Goal: Transaction & Acquisition: Register for event/course

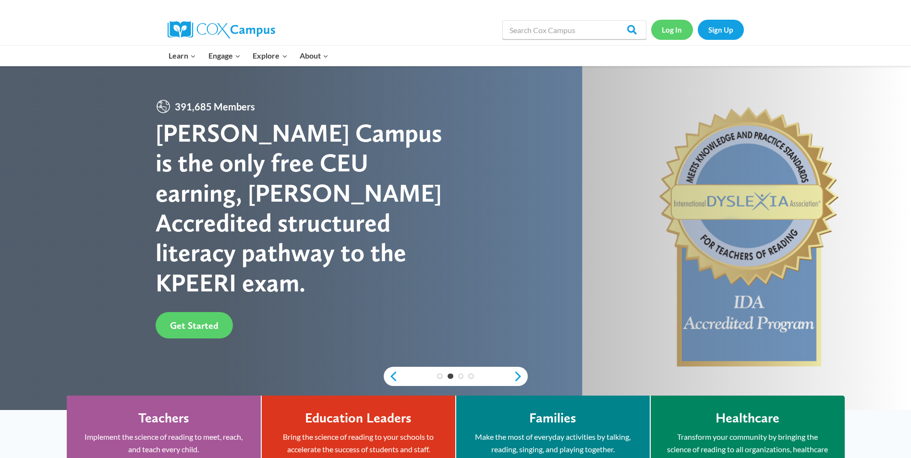
click at [668, 24] on link "Log In" at bounding box center [672, 30] width 42 height 20
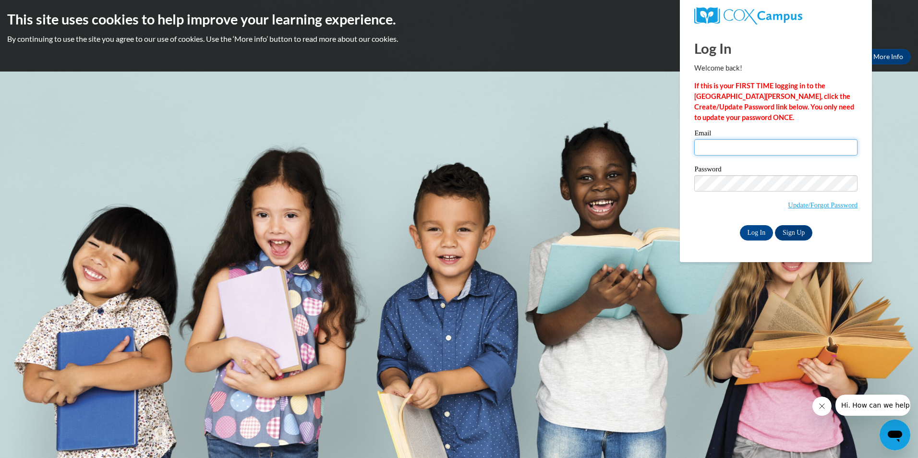
click at [777, 153] on input "Email" at bounding box center [775, 147] width 163 height 16
type input "sadie@lovettsvilleschoolhouse.com"
click at [740, 225] on input "Log In" at bounding box center [757, 232] width 34 height 15
click at [759, 231] on input "Log In" at bounding box center [757, 232] width 34 height 15
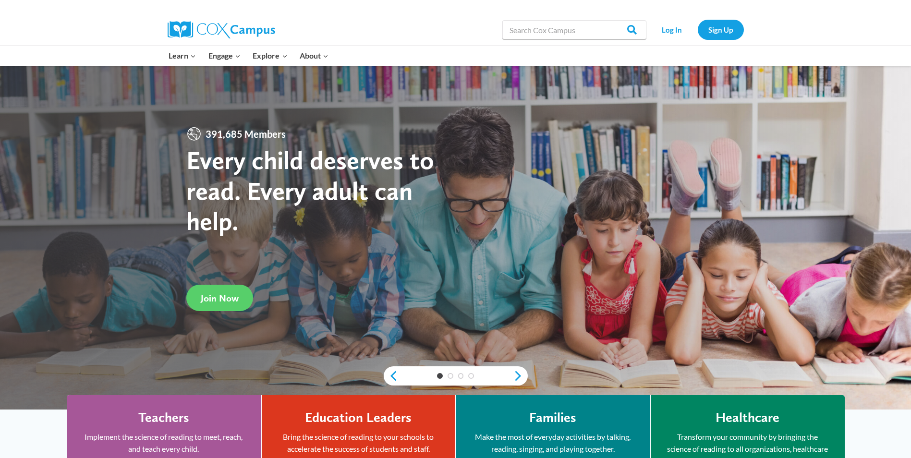
drag, startPoint x: 404, startPoint y: 13, endPoint x: 404, endPoint y: 3, distance: 10.1
click at [404, 13] on div at bounding box center [312, 7] width 288 height 14
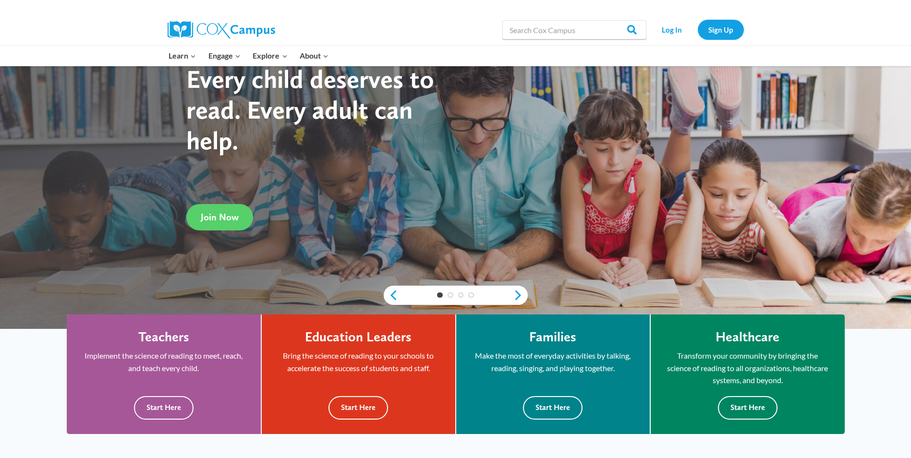
scroll to position [96, 0]
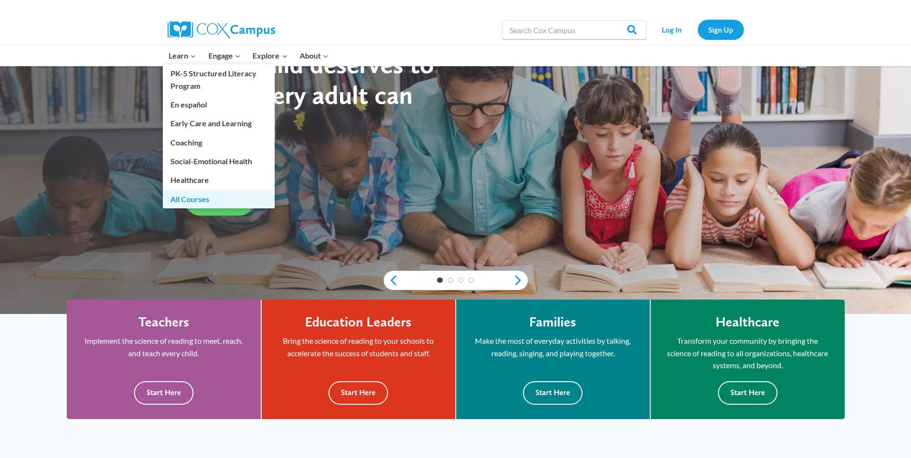
click at [195, 202] on link "All Courses" at bounding box center [219, 199] width 112 height 18
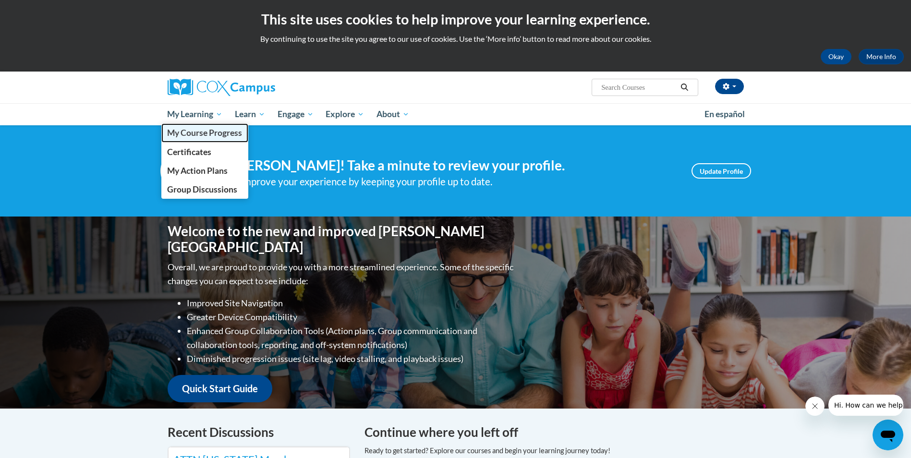
click at [211, 133] on span "My Course Progress" at bounding box center [204, 133] width 75 height 10
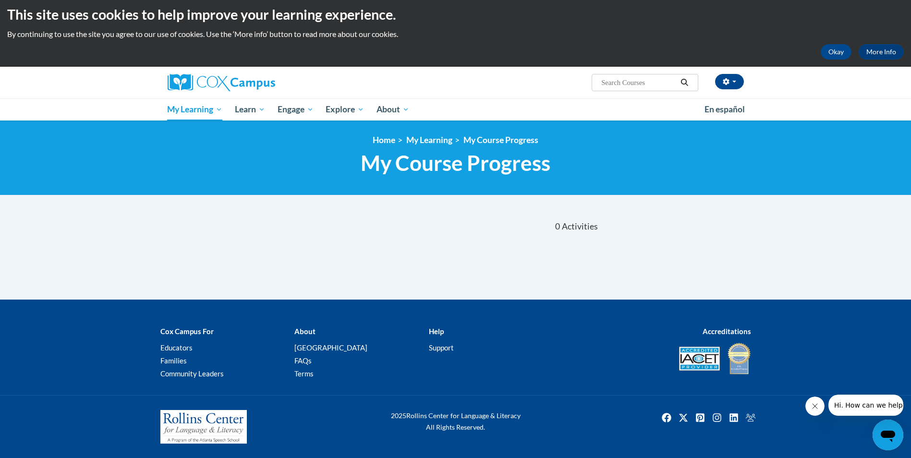
scroll to position [5, 0]
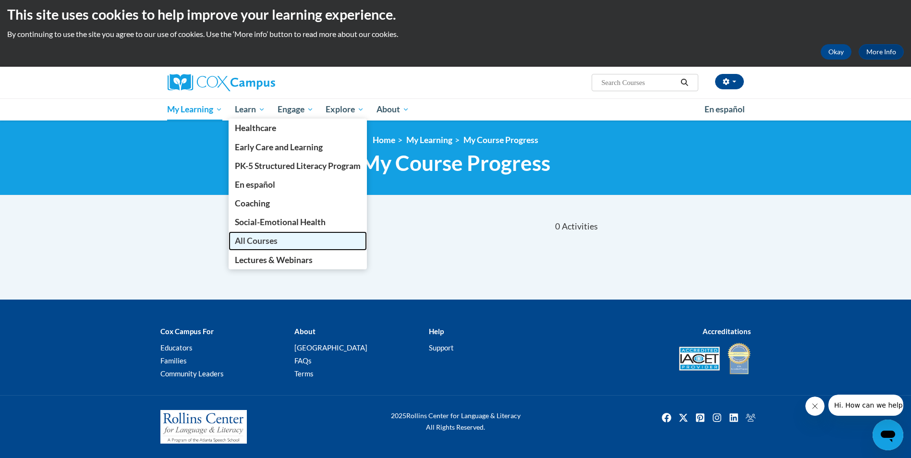
click at [283, 242] on link "All Courses" at bounding box center [298, 240] width 138 height 19
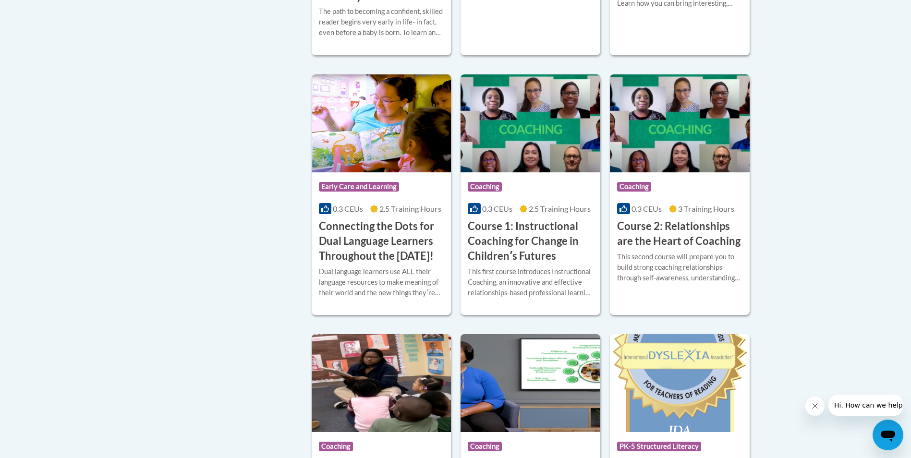
scroll to position [459, 0]
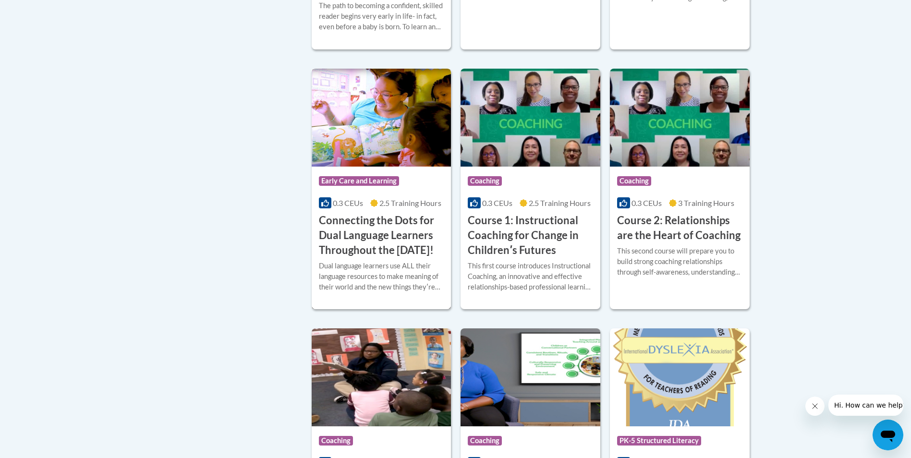
click at [397, 241] on h3 "Connecting the Dots for Dual Language Learners Throughout the Preschool Day!" at bounding box center [381, 235] width 125 height 44
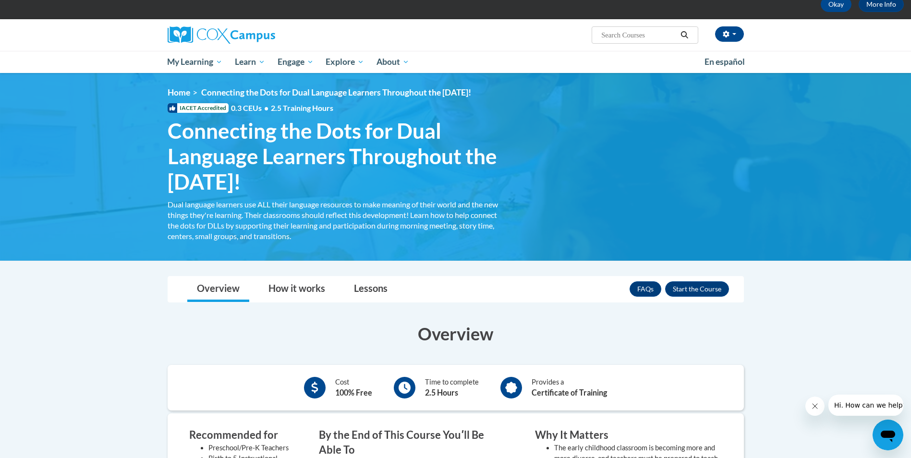
scroll to position [48, 0]
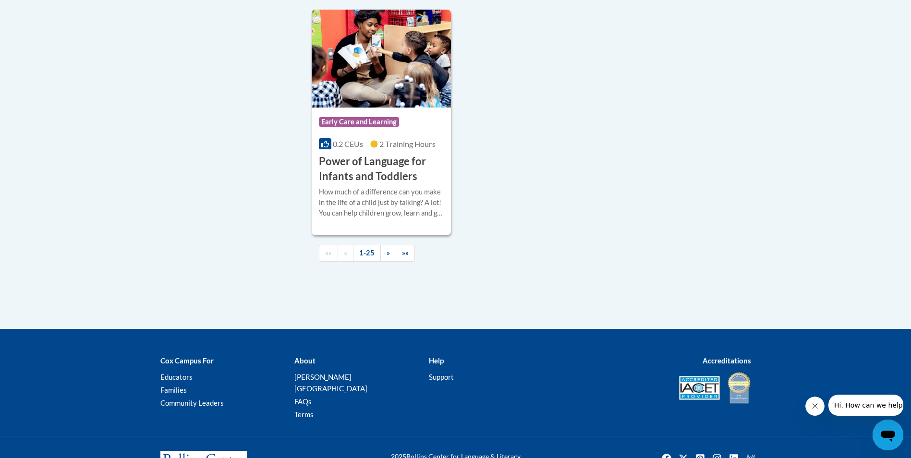
scroll to position [2305, 0]
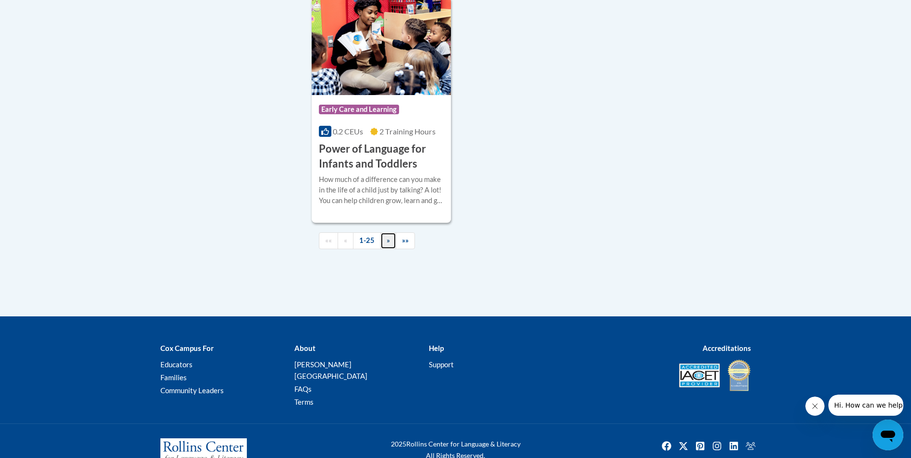
click at [388, 249] on link "»" at bounding box center [388, 240] width 16 height 17
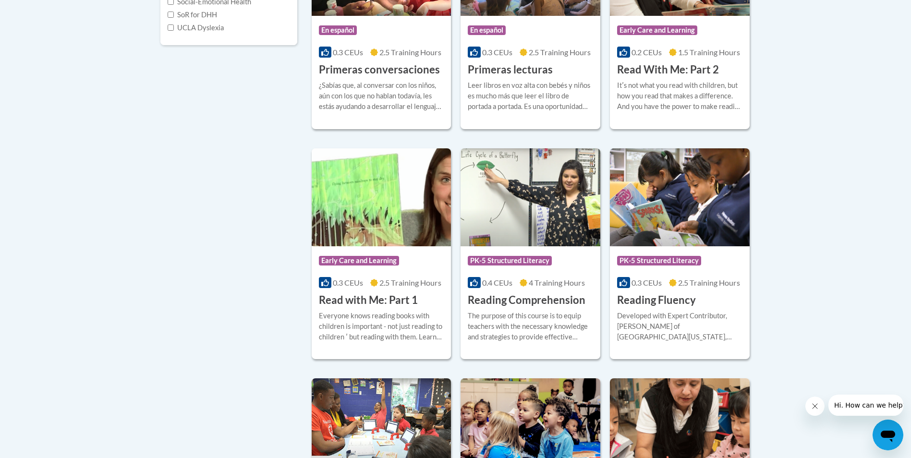
scroll to position [336, 0]
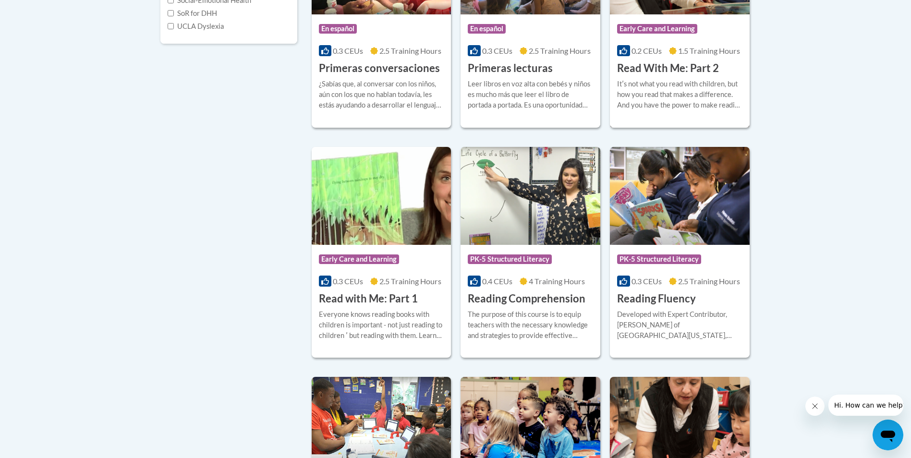
click at [672, 73] on h3 "Read With Me: Part 2" at bounding box center [668, 68] width 102 height 15
